Goal: Find specific page/section: Find specific page/section

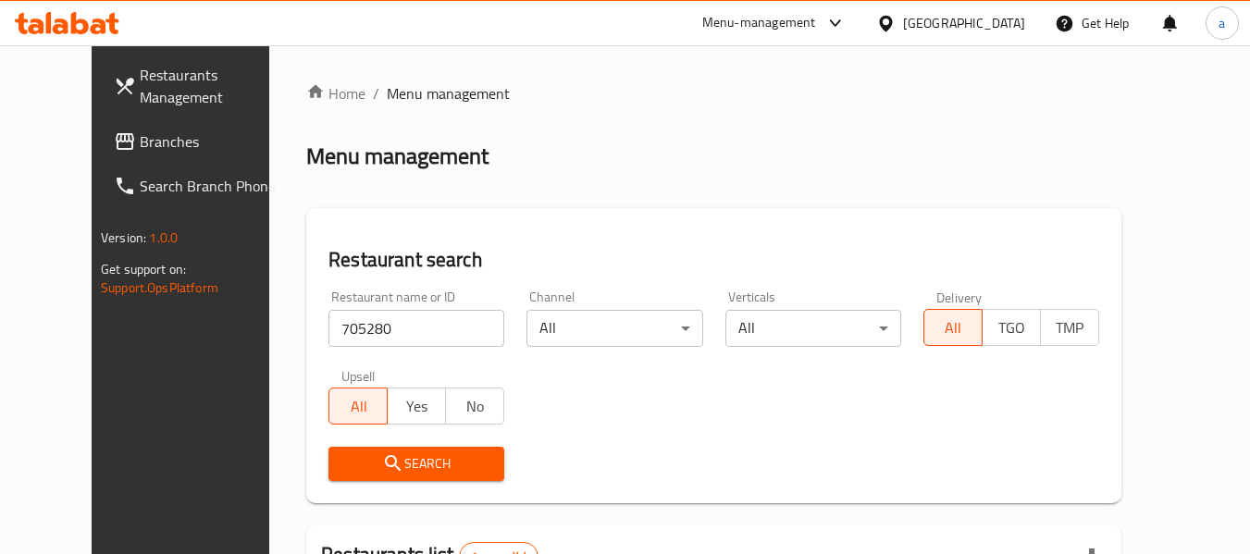
scroll to position [255, 0]
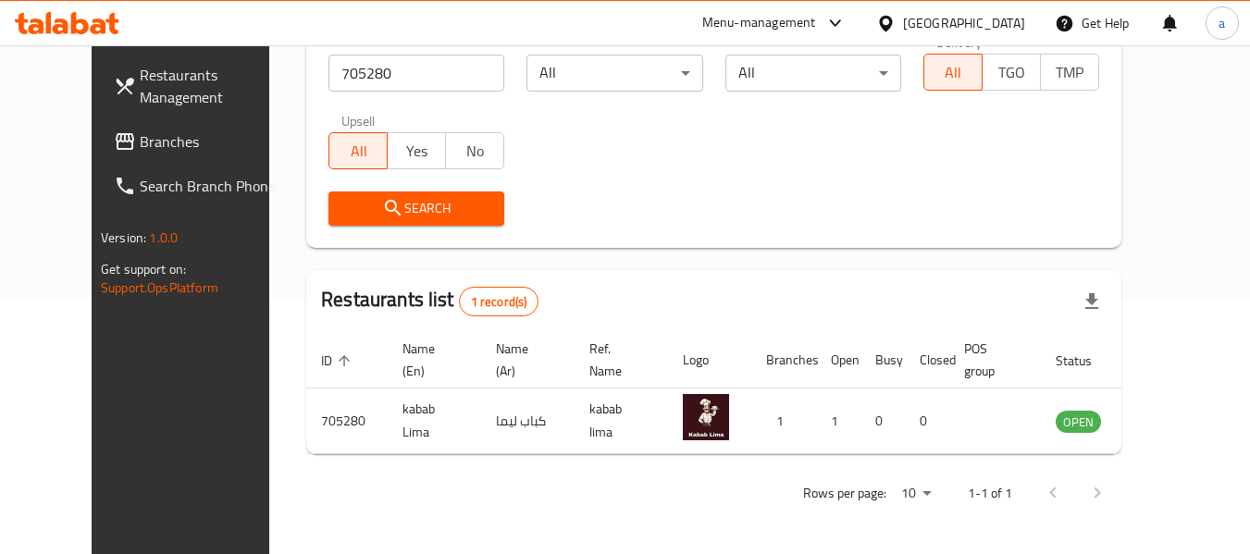
click at [140, 133] on span "Branches" at bounding box center [213, 141] width 146 height 22
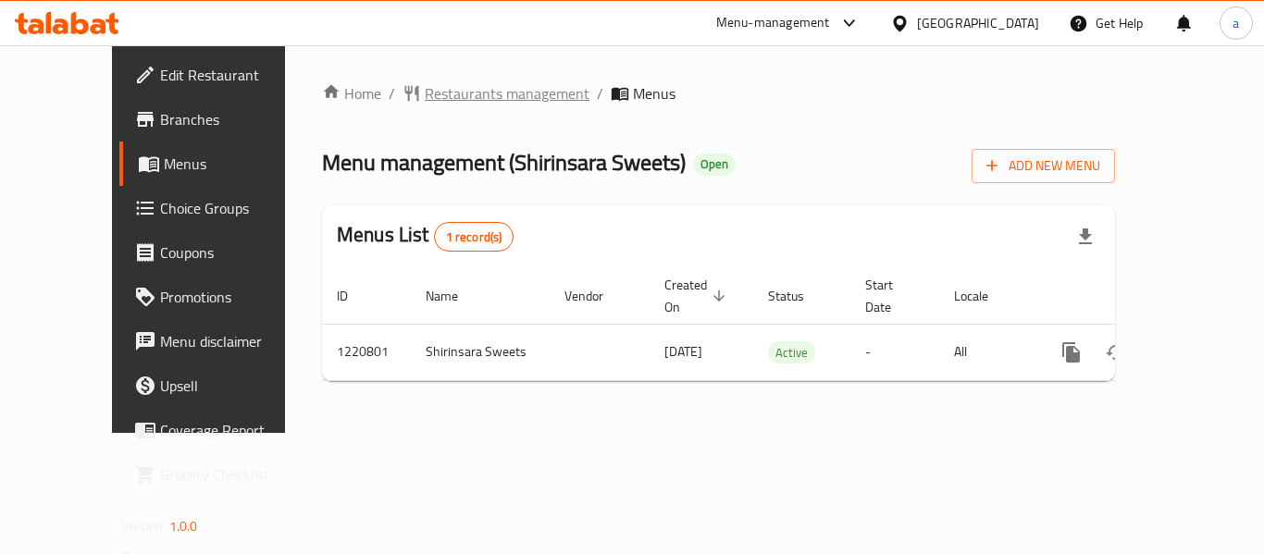
click at [453, 101] on span "Restaurants management" at bounding box center [507, 93] width 165 height 22
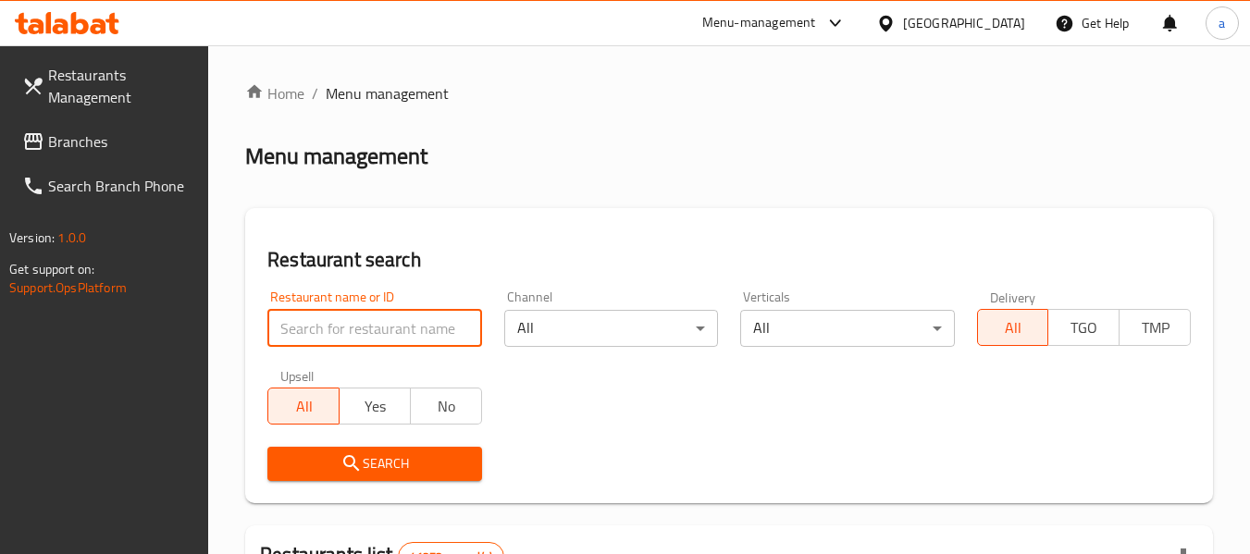
click at [405, 338] on input "search" at bounding box center [374, 328] width 214 height 37
paste input "673499"
type input "673499"
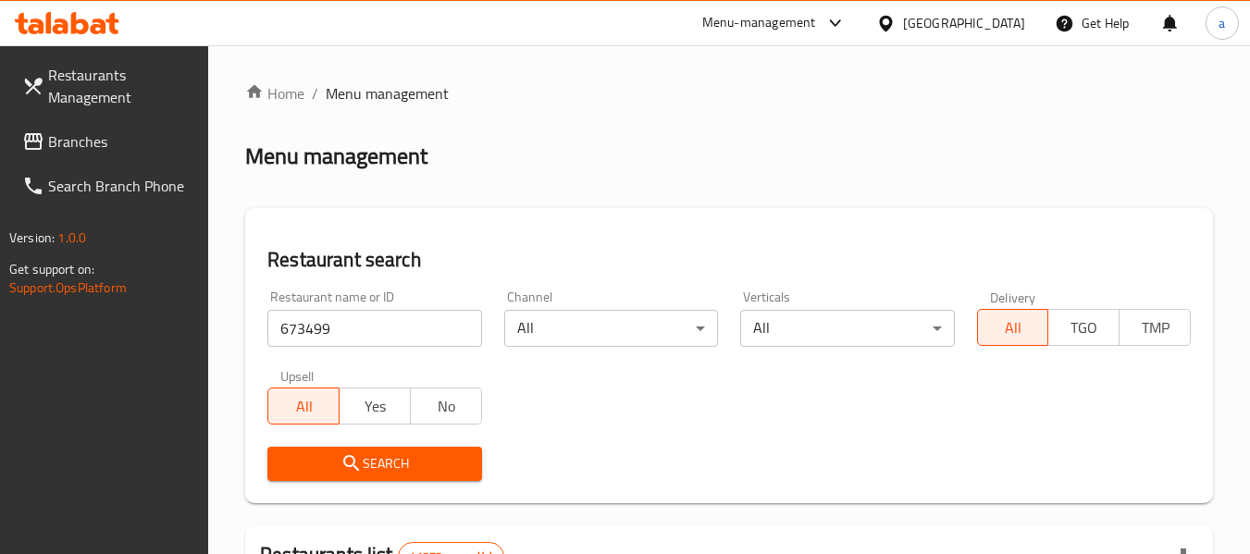
click at [399, 453] on span "Search" at bounding box center [374, 463] width 184 height 23
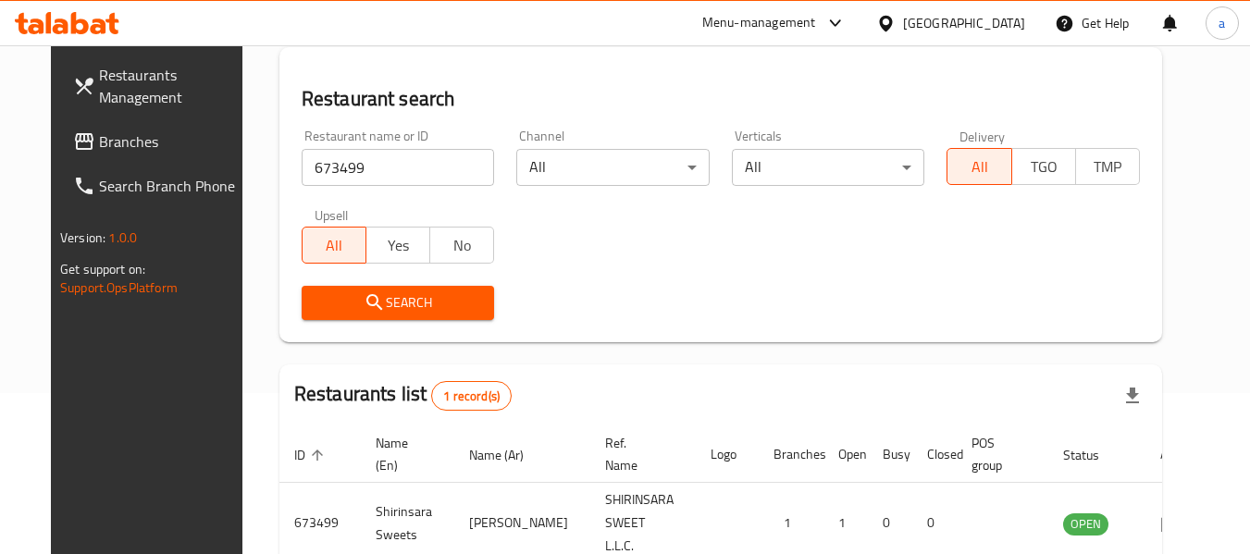
scroll to position [255, 0]
